Goal: Find specific page/section

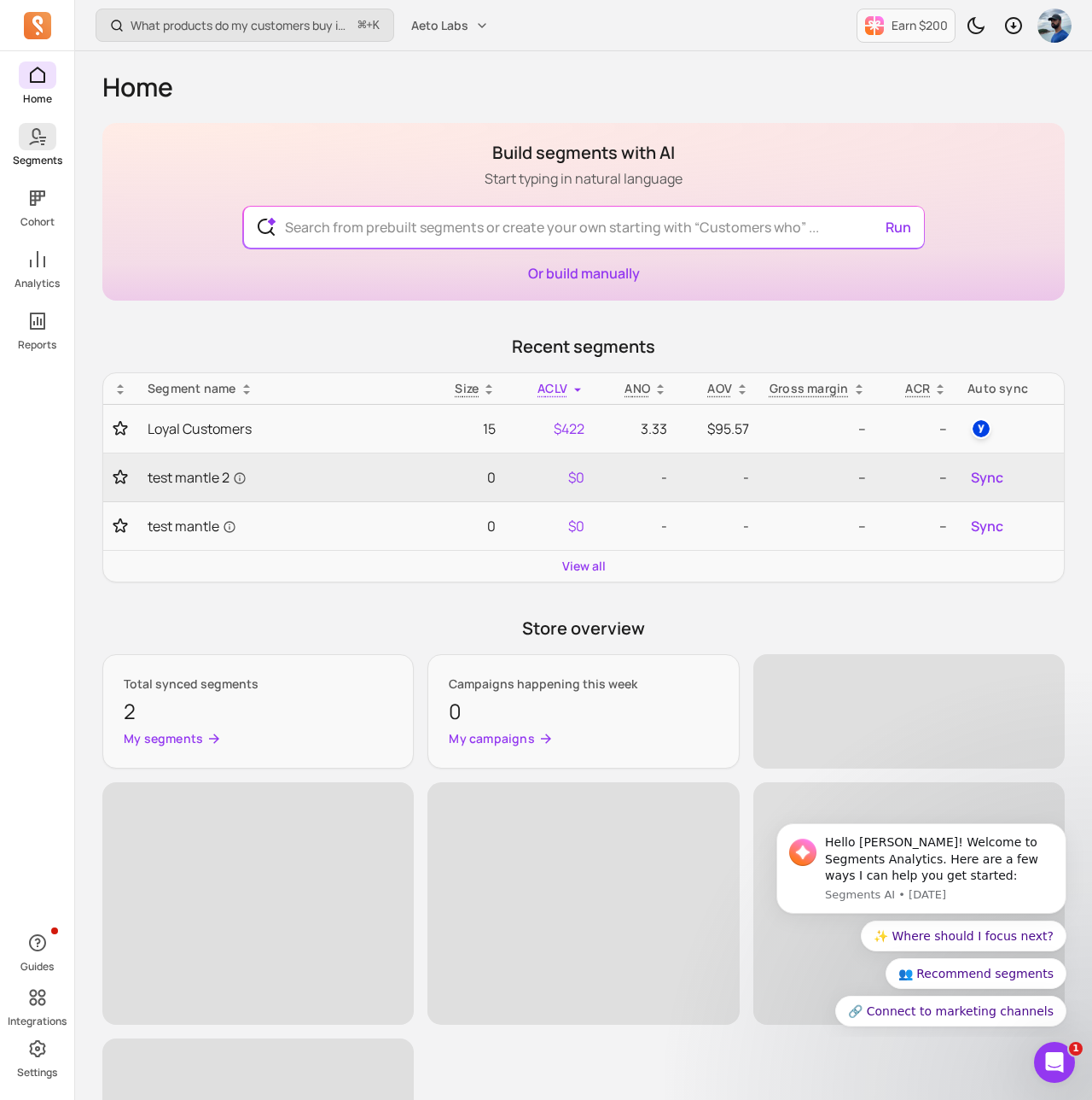
click at [46, 141] on icon at bounding box center [38, 137] width 21 height 21
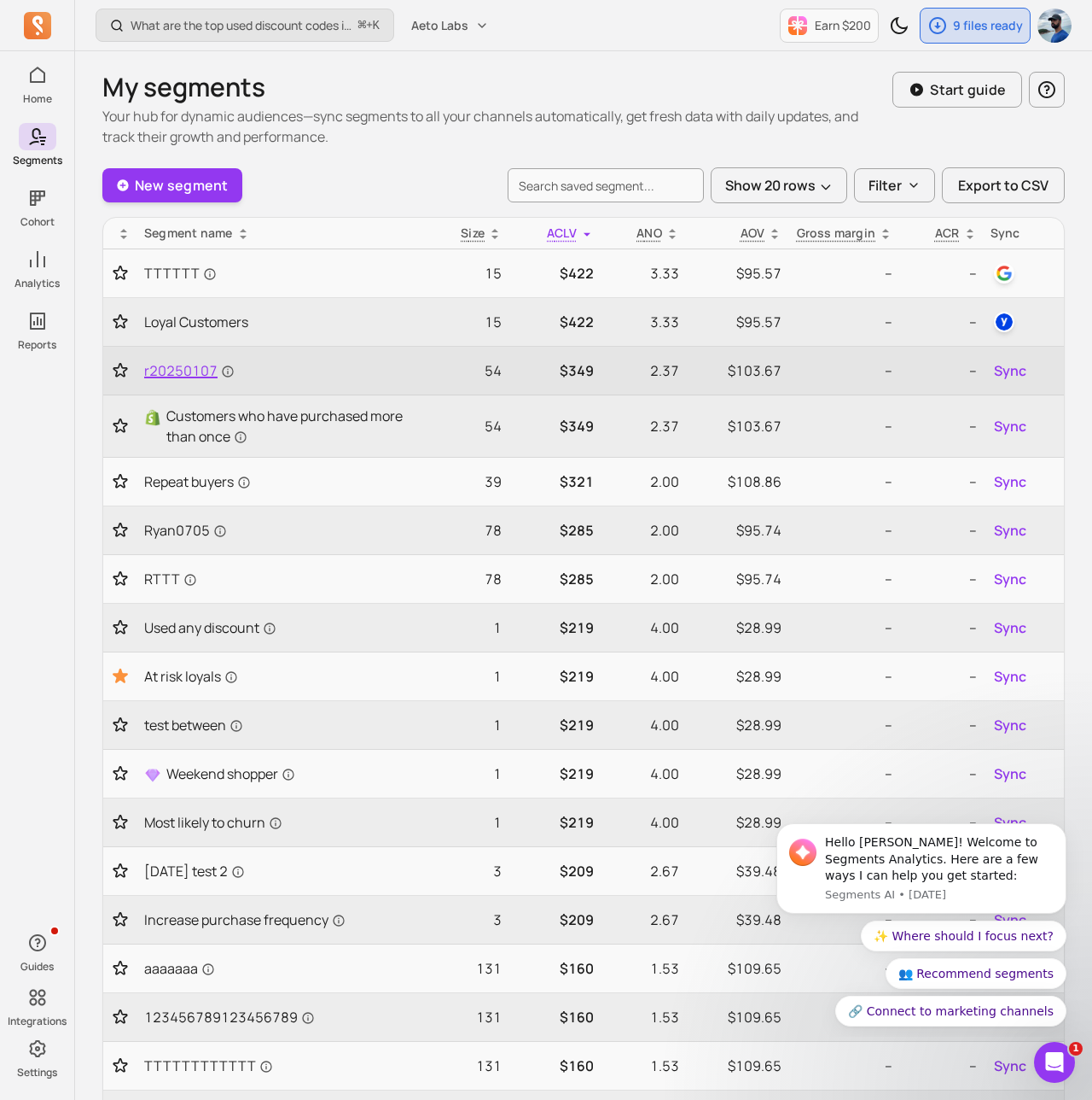
scroll to position [292, 0]
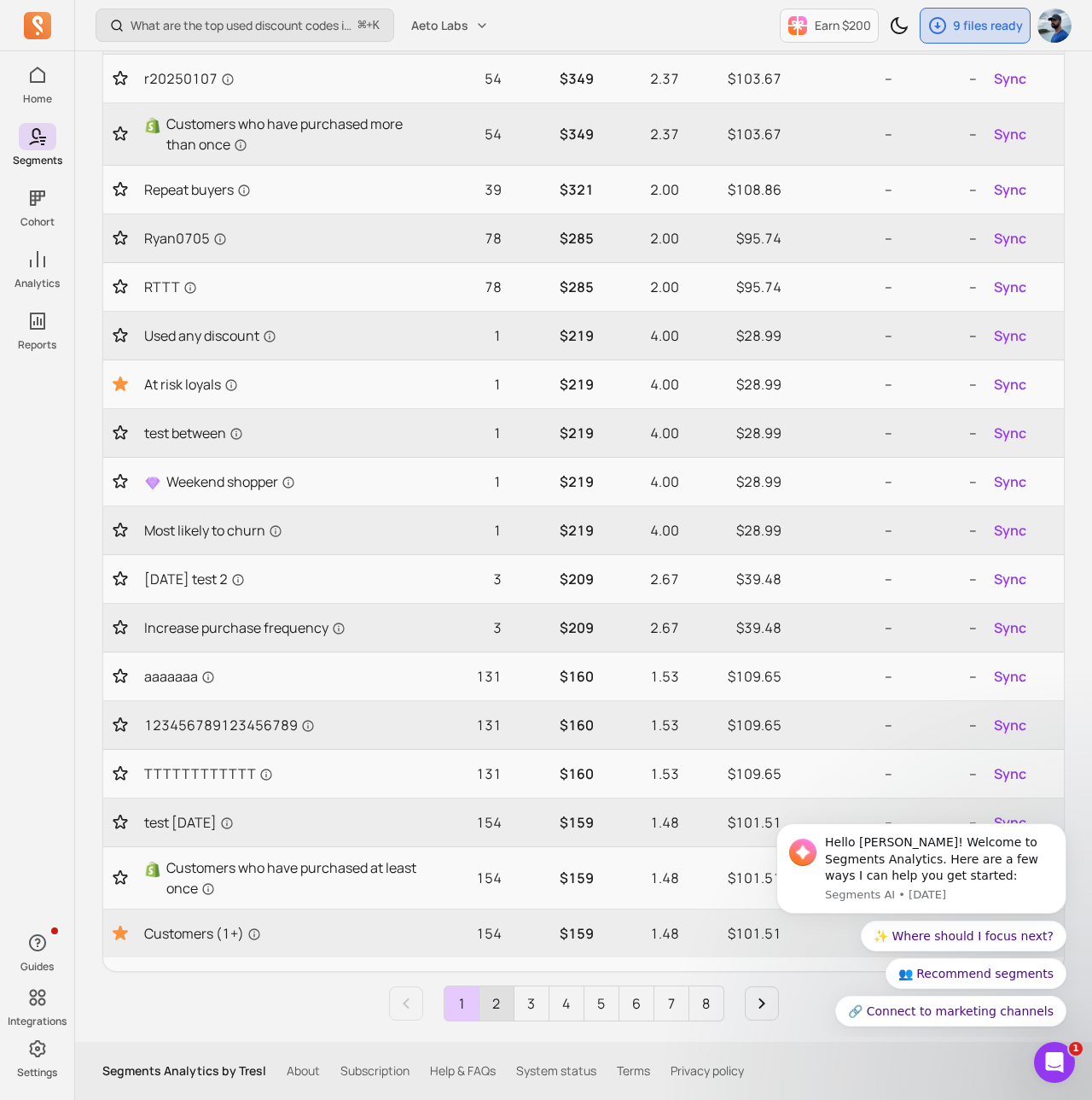
click at [500, 995] on link "2" at bounding box center [497, 1003] width 34 height 34
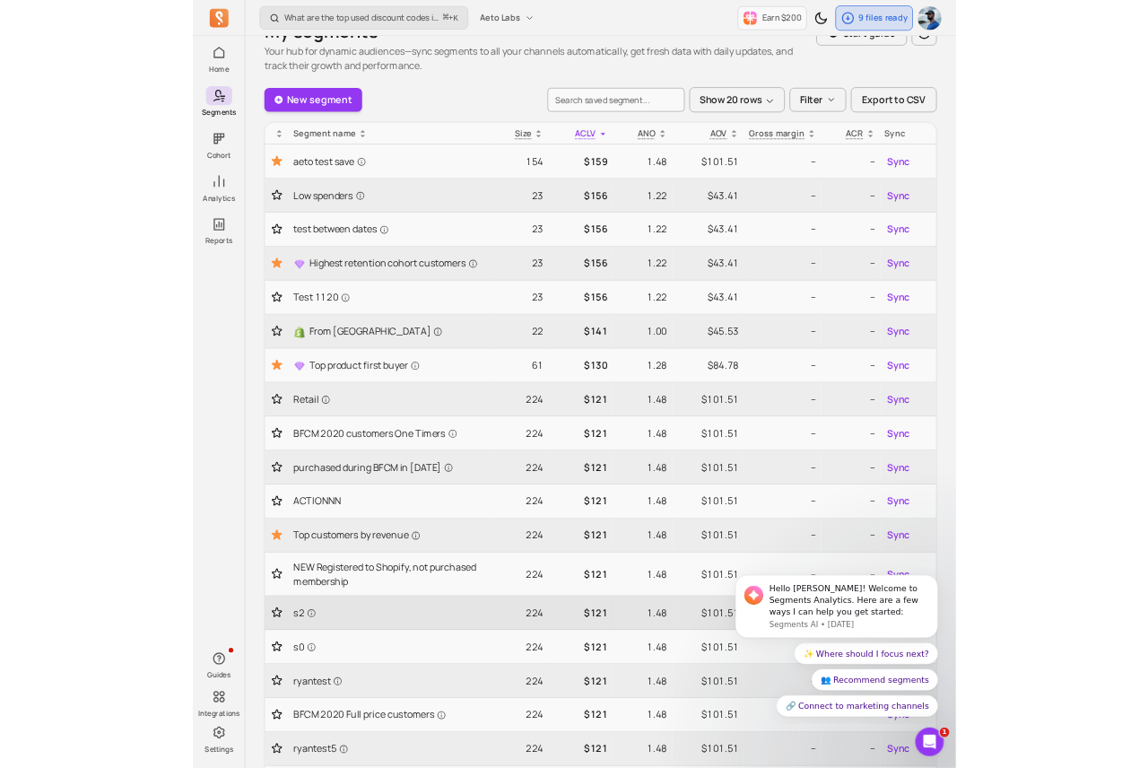
scroll to position [0, 0]
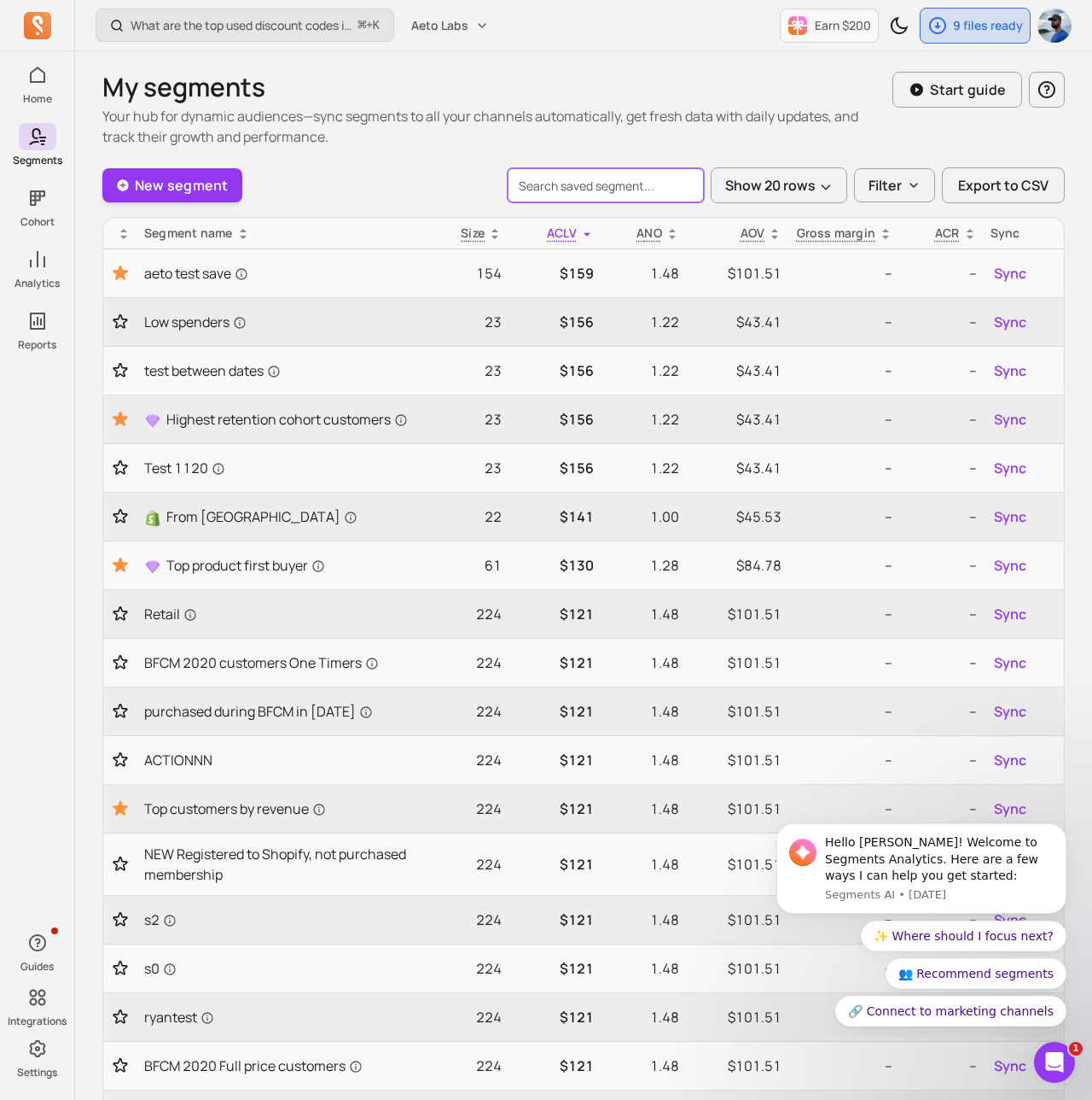
click at [626, 187] on input "search" at bounding box center [606, 186] width 196 height 34
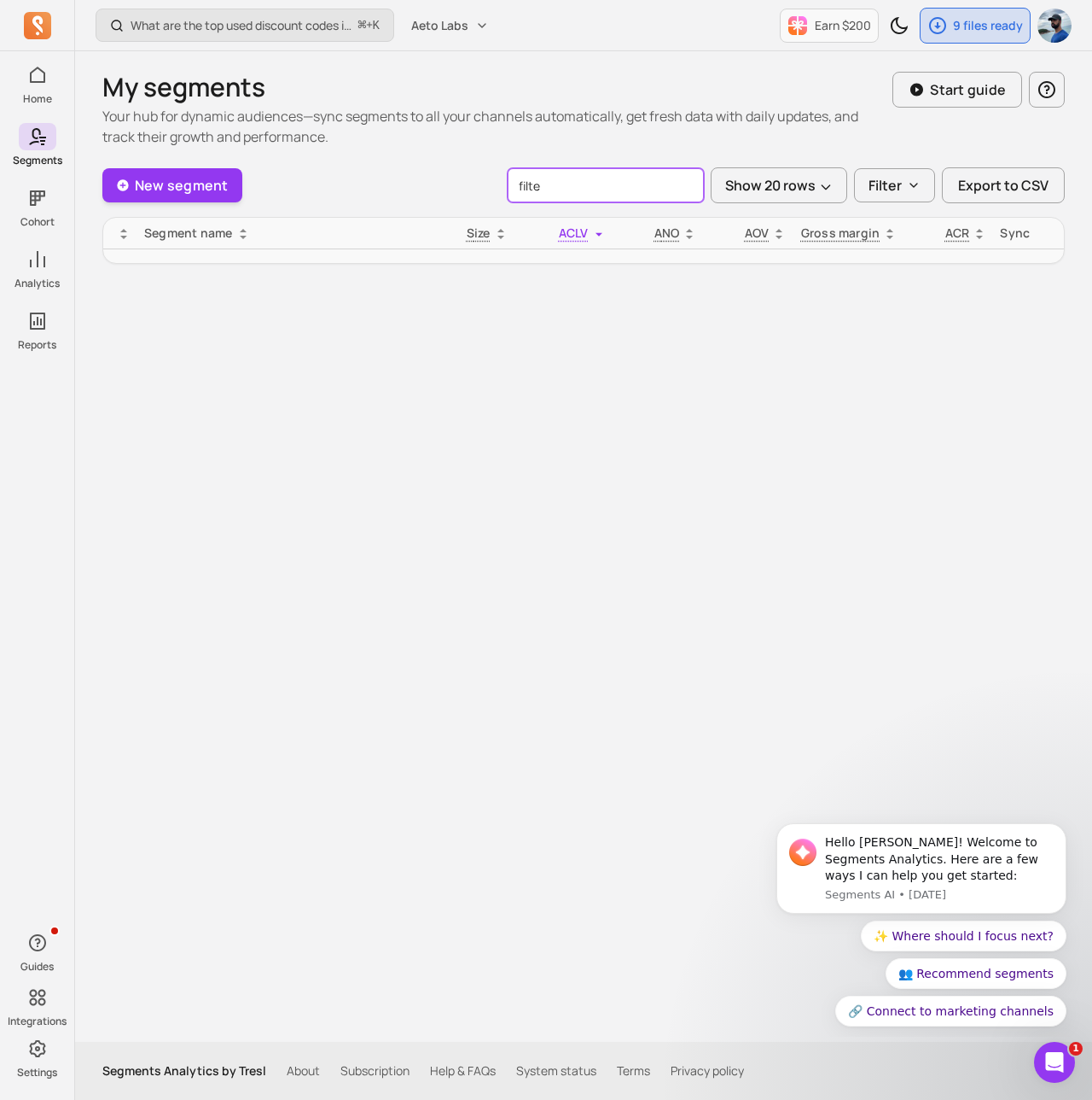
type input "filte"
